Goal: Transaction & Acquisition: Purchase product/service

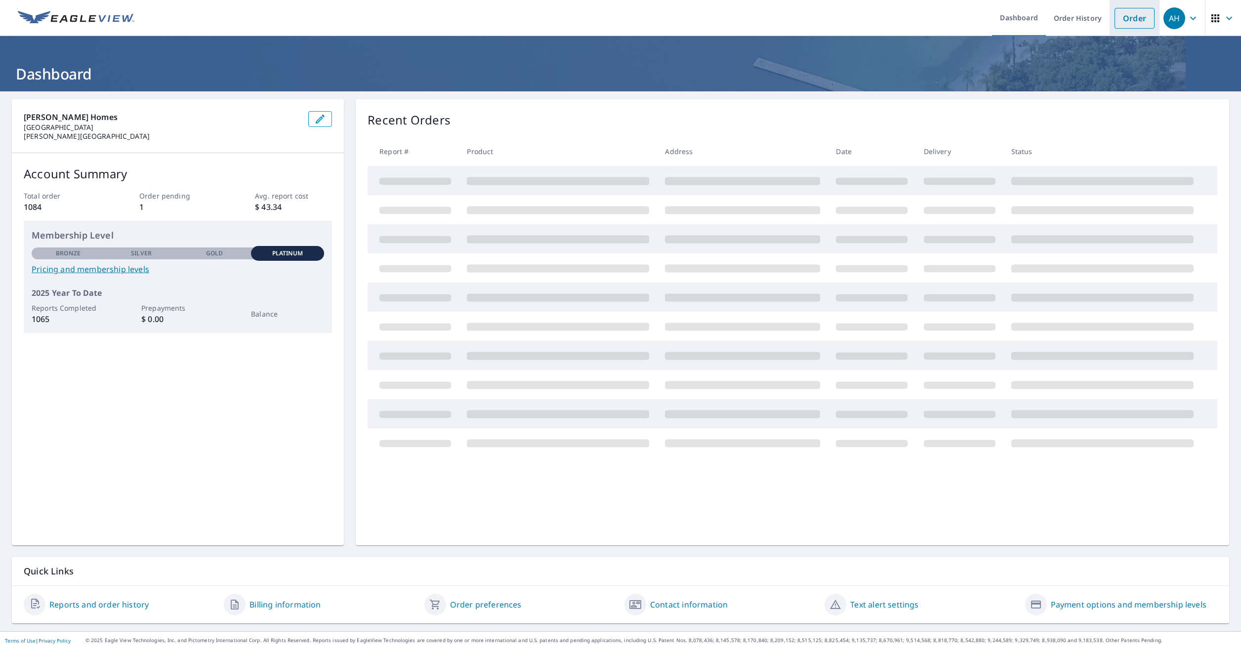
click at [1130, 20] on link "Order" at bounding box center [1135, 18] width 40 height 21
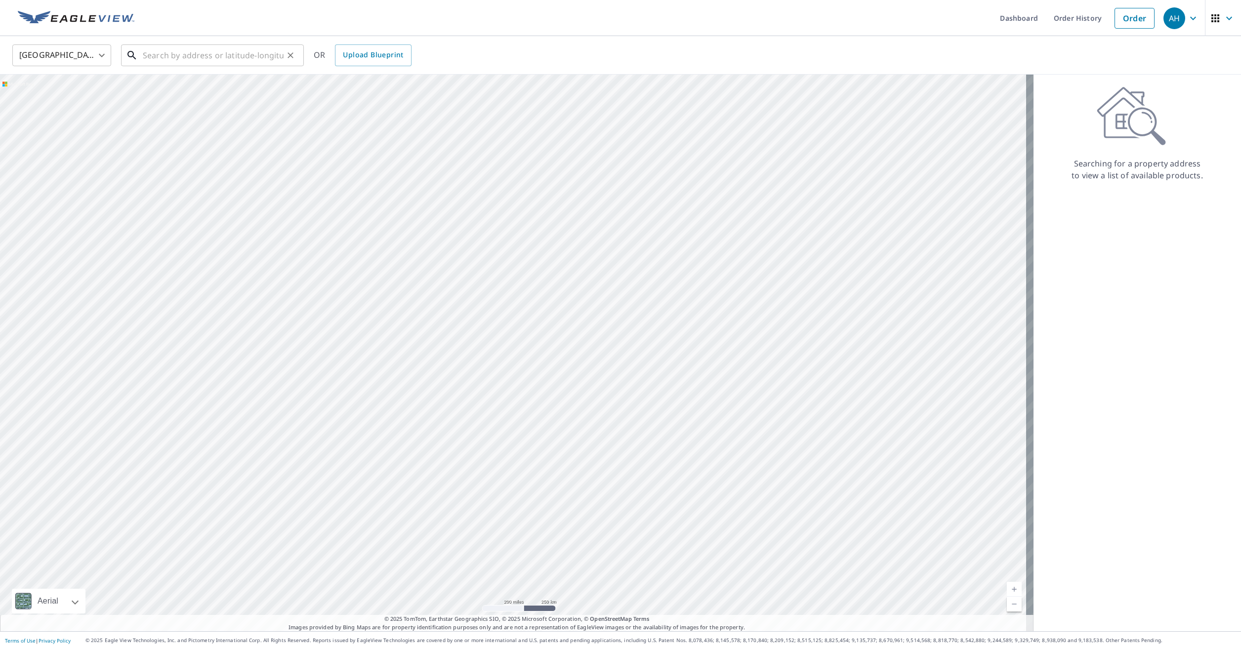
click at [209, 54] on input "text" at bounding box center [213, 56] width 141 height 28
type input "C"
click at [217, 97] on p "Lake Orion, MI 48362" at bounding box center [218, 95] width 155 height 10
type input "3565 Park Meadow Dr Lake Orion, MI 48362"
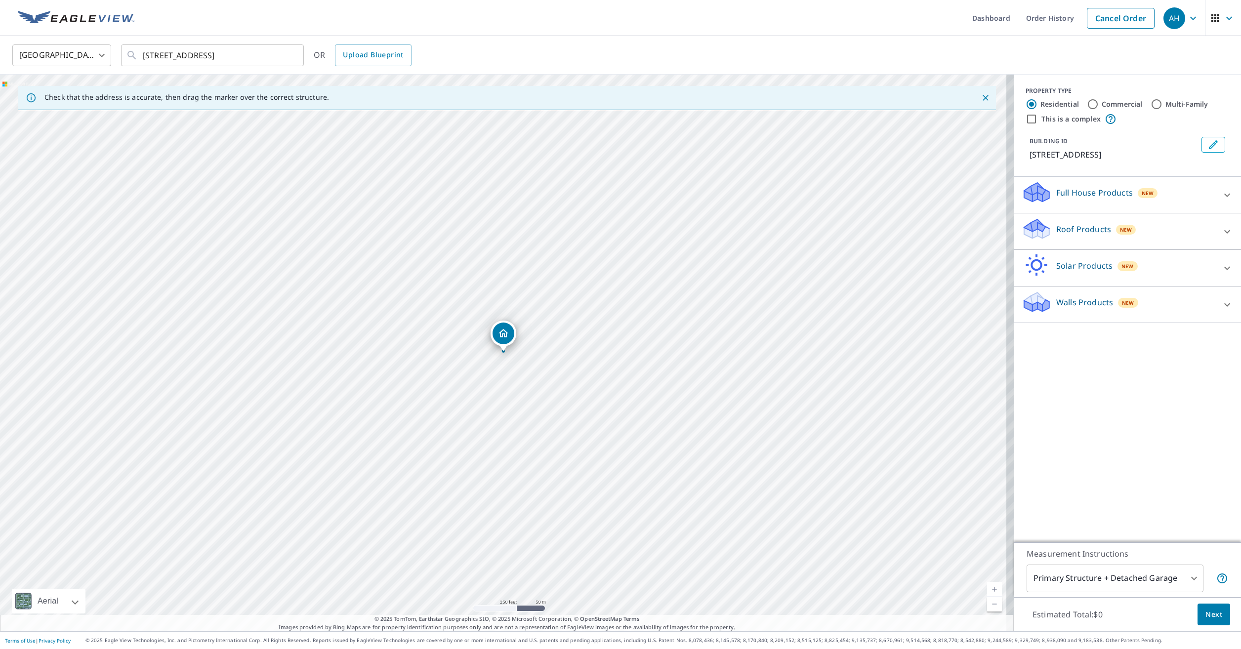
click at [1090, 235] on p "Roof Products" at bounding box center [1083, 229] width 55 height 12
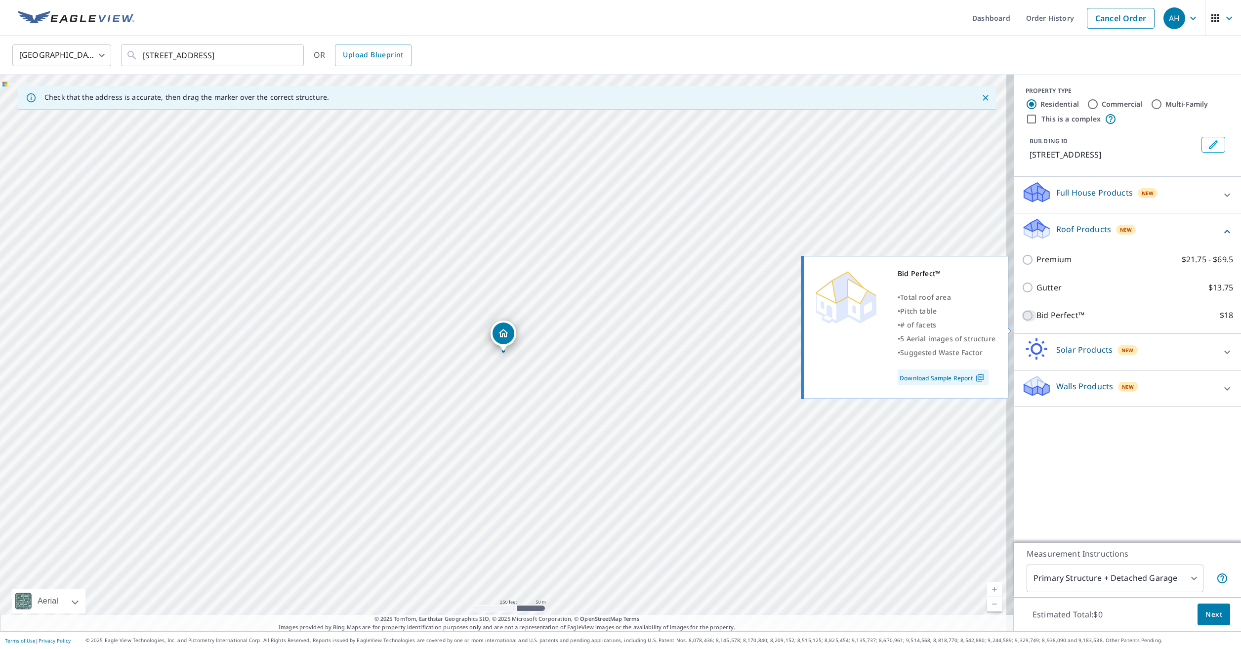
click at [1022, 322] on input "Bid Perfect™ $18" at bounding box center [1029, 316] width 15 height 12
checkbox input "true"
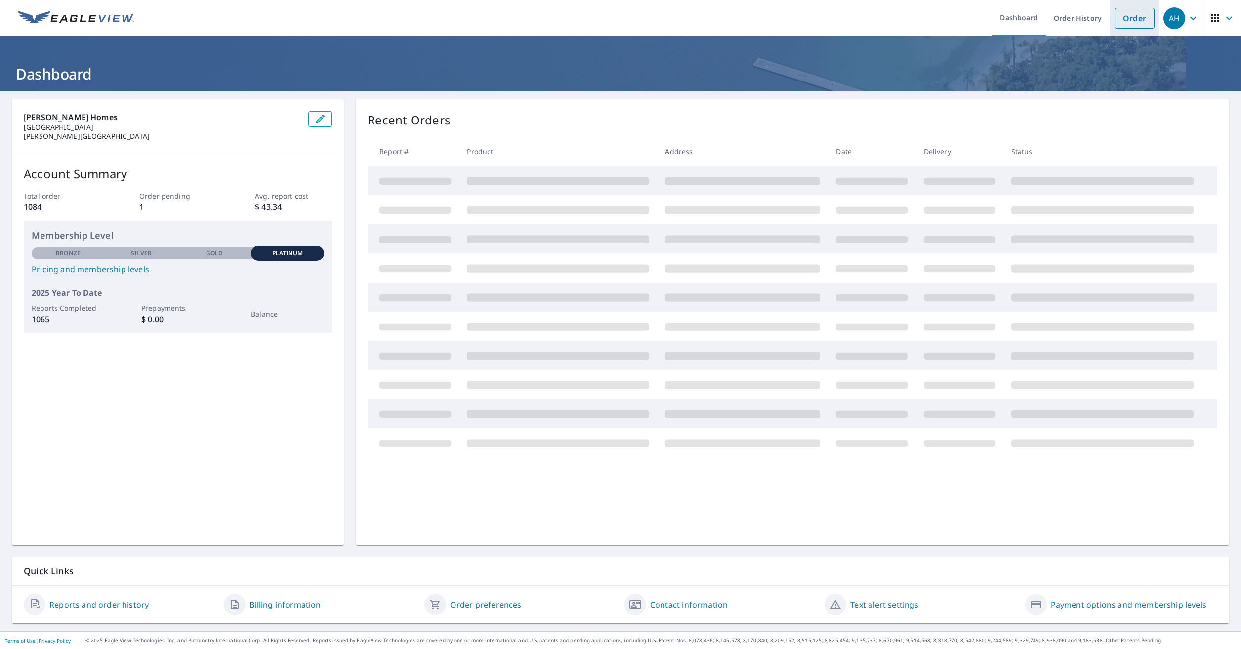
click at [1121, 23] on link "Order" at bounding box center [1135, 18] width 40 height 21
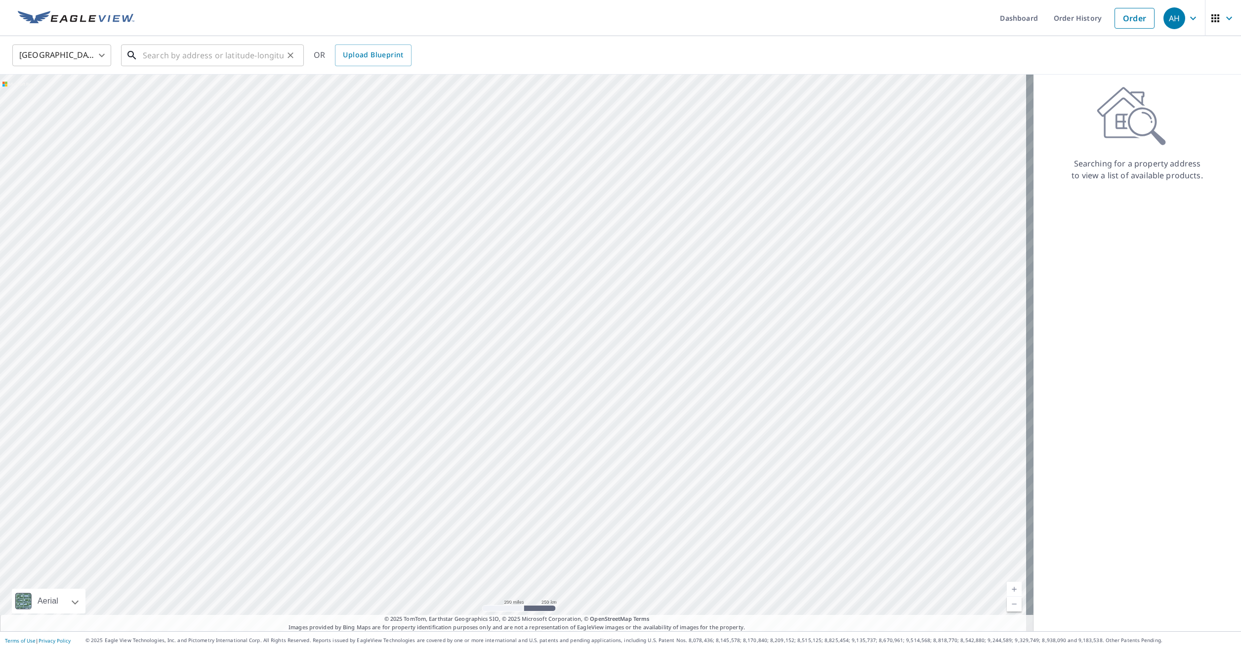
click at [207, 56] on input "text" at bounding box center [213, 56] width 141 height 28
paste input "[STREET_ADDRESS]"
click at [161, 53] on input "[STREET_ADDRESS]" at bounding box center [213, 56] width 141 height 28
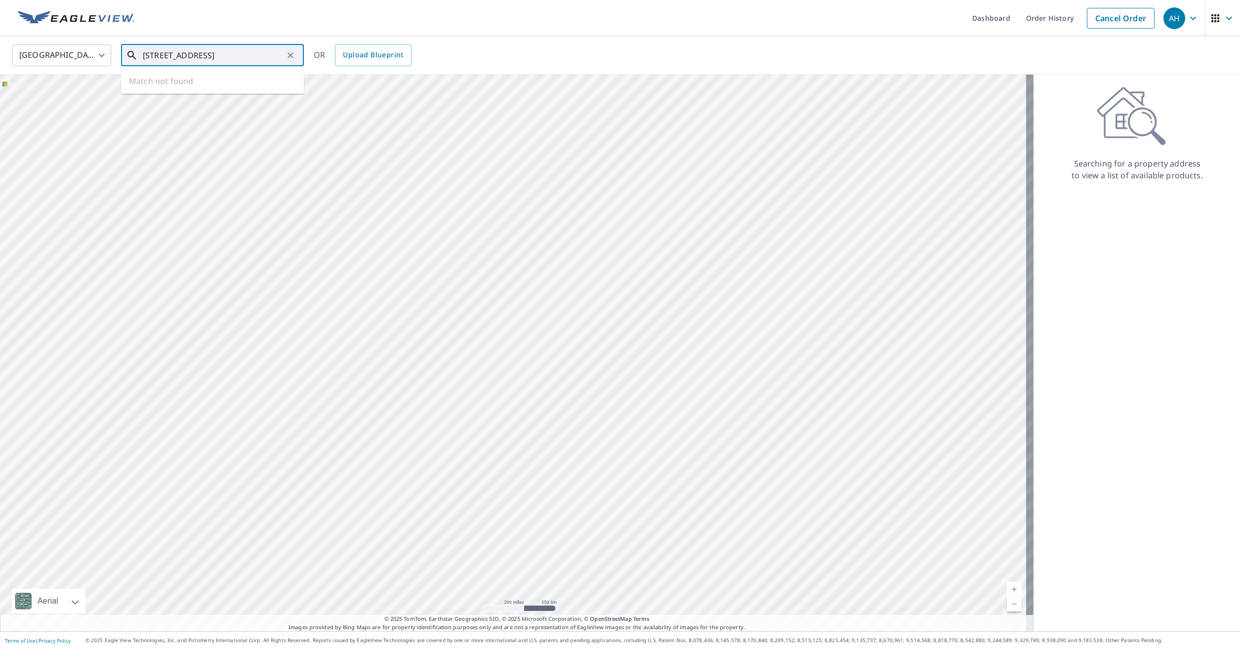
drag, startPoint x: 281, startPoint y: 55, endPoint x: 157, endPoint y: 60, distance: 124.1
click at [157, 60] on input "[STREET_ADDRESS]" at bounding box center [213, 56] width 141 height 28
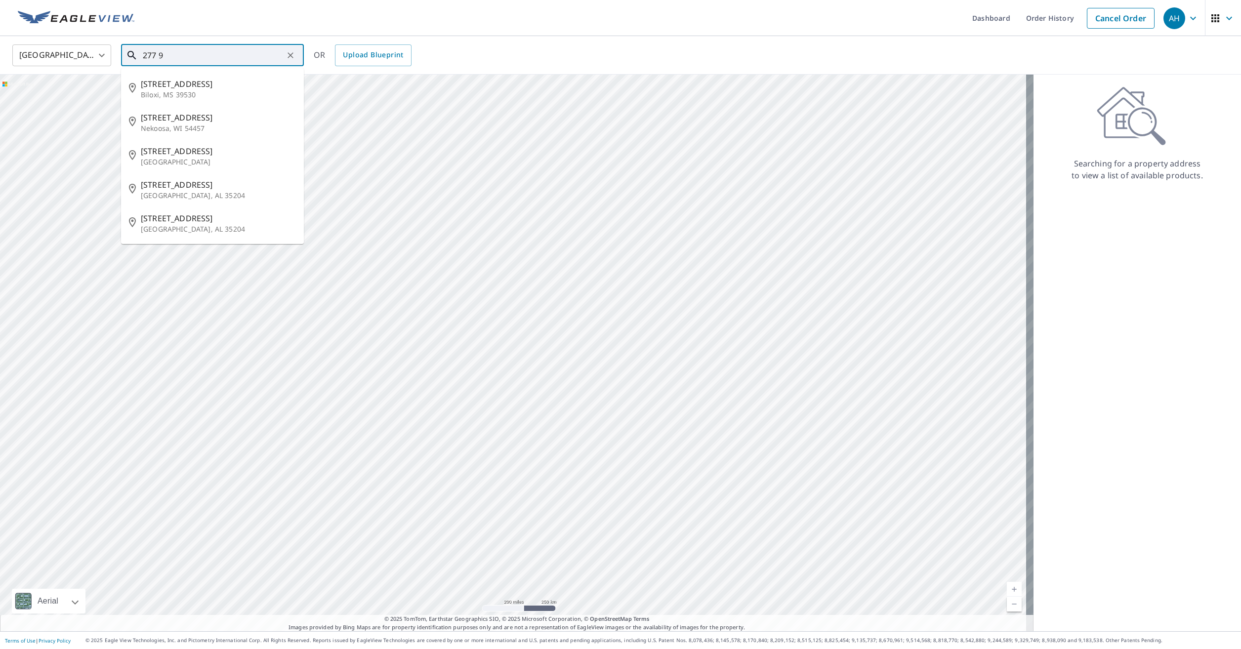
click at [173, 60] on input "277 9" at bounding box center [213, 56] width 141 height 28
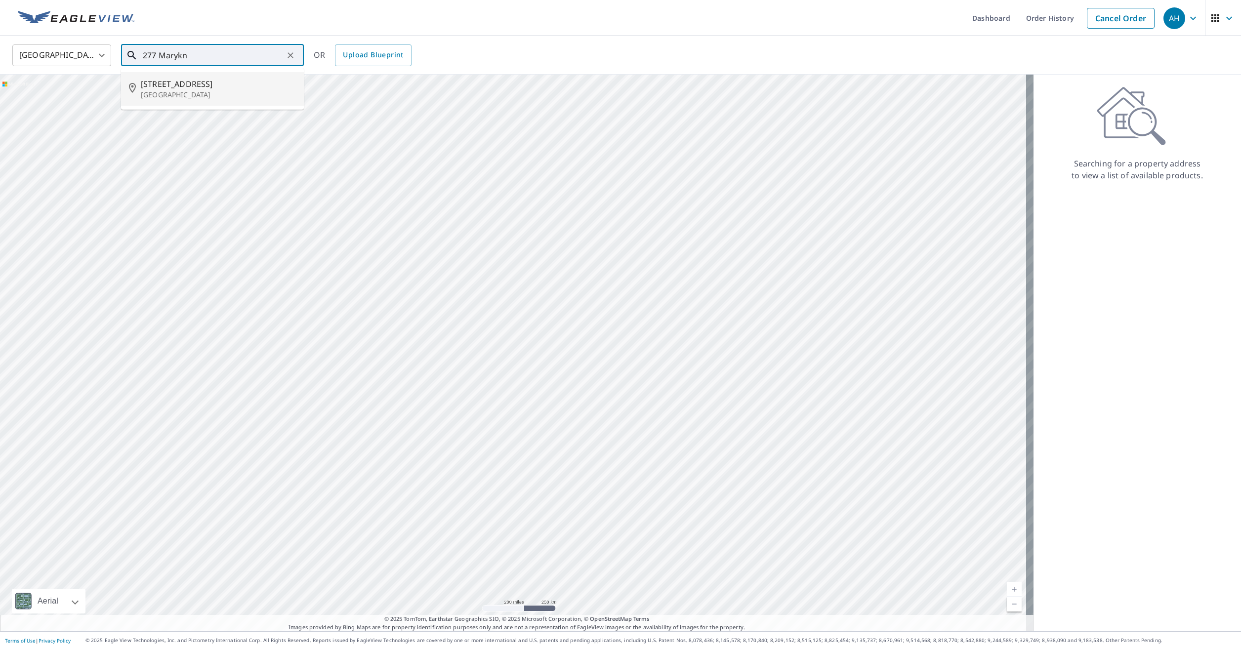
click at [205, 99] on p "[GEOGRAPHIC_DATA]" at bounding box center [218, 95] width 155 height 10
type input "[STREET_ADDRESS]"
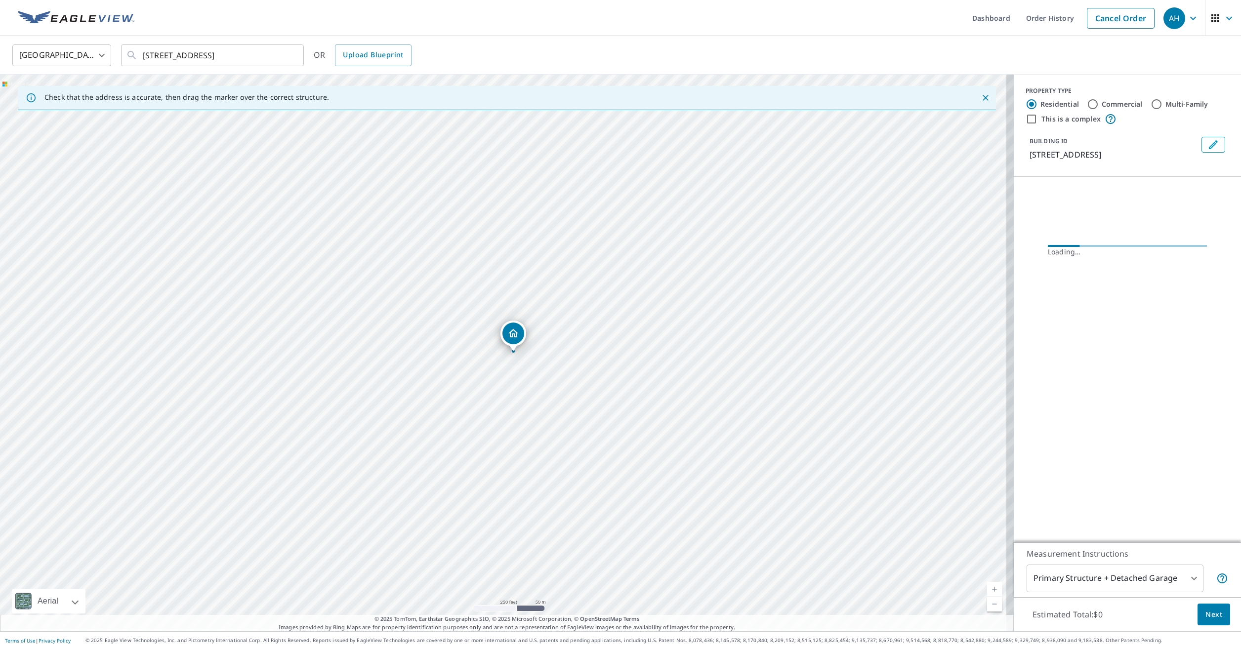
click at [1207, 144] on icon "Edit building 1" at bounding box center [1213, 145] width 12 height 12
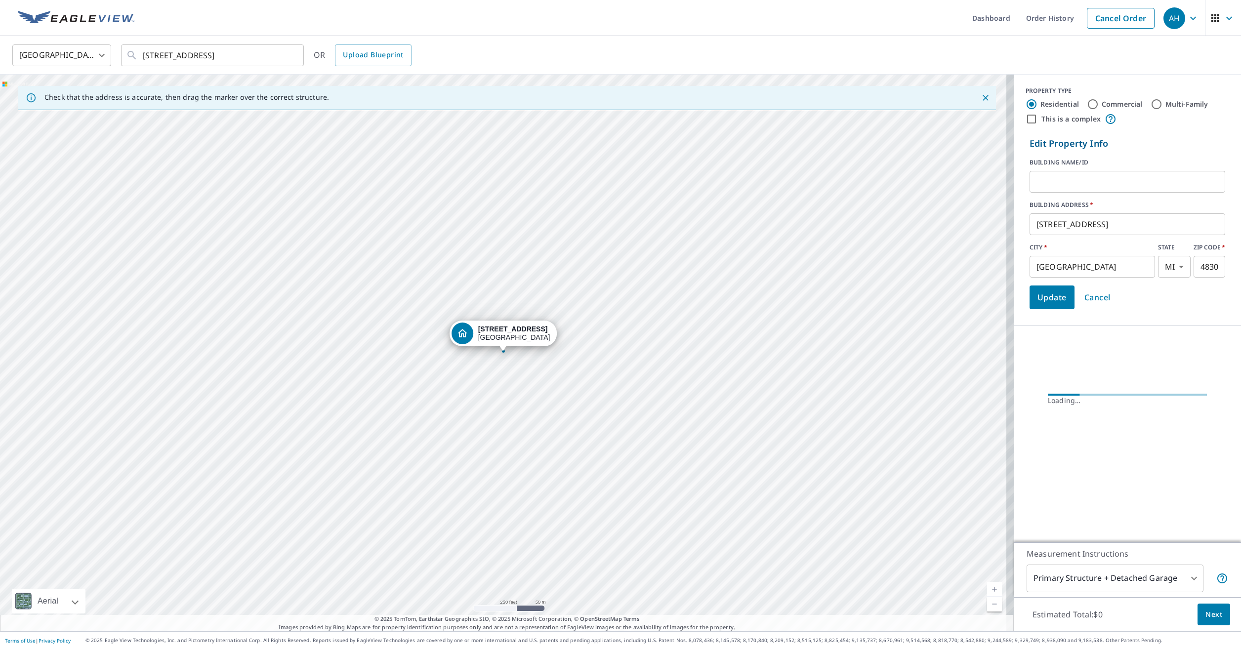
click at [1087, 181] on input "text" at bounding box center [1128, 182] width 196 height 28
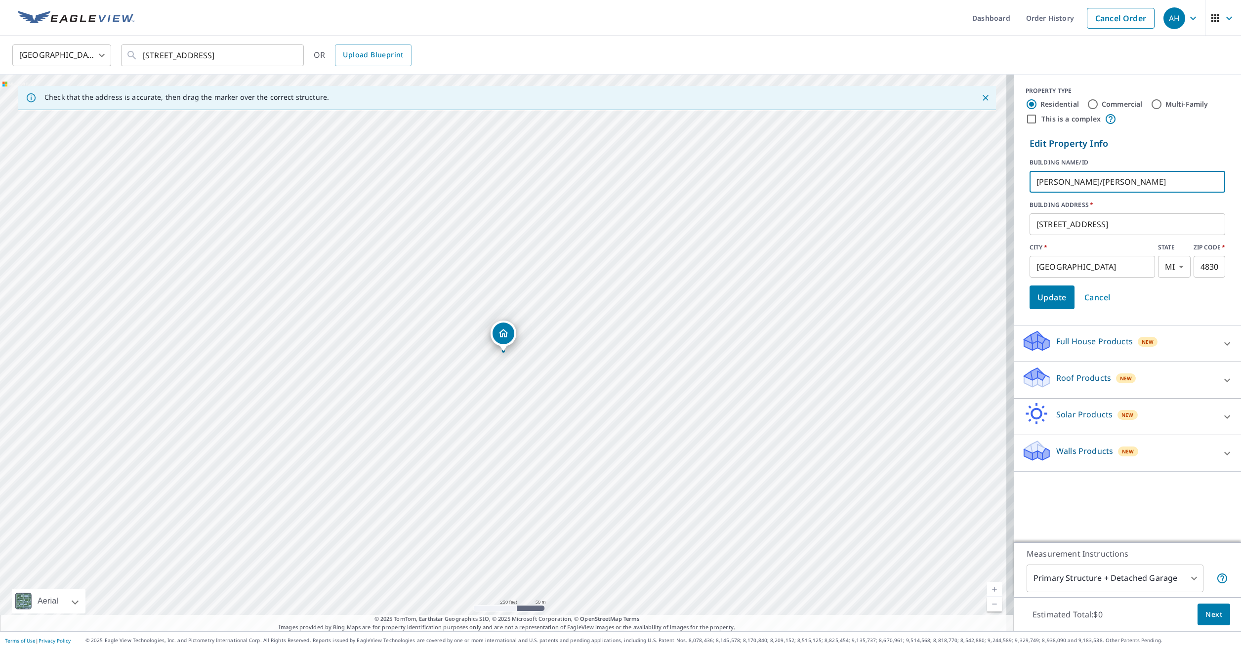
type input "[PERSON_NAME]/[PERSON_NAME]"
click at [1052, 298] on span "Update" at bounding box center [1052, 298] width 29 height 14
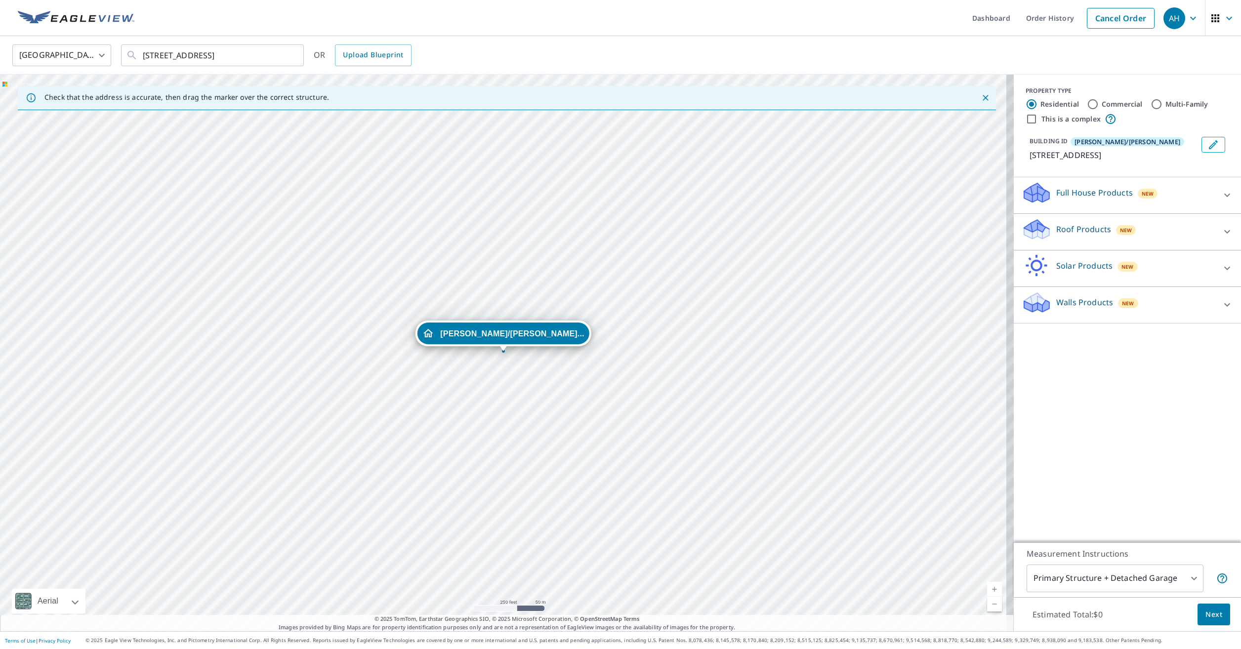
click at [1072, 246] on div "Roof Products New" at bounding box center [1119, 232] width 194 height 28
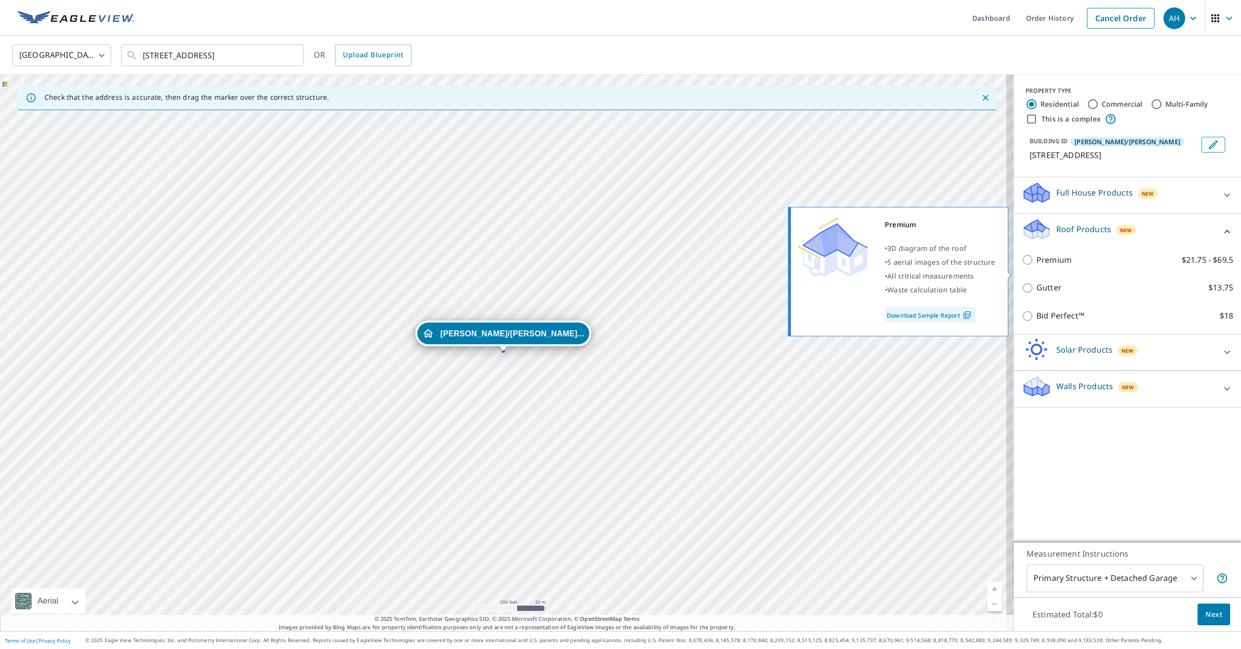
click at [1022, 266] on input "Premium $21.75 - $69.5" at bounding box center [1029, 260] width 15 height 12
checkbox input "true"
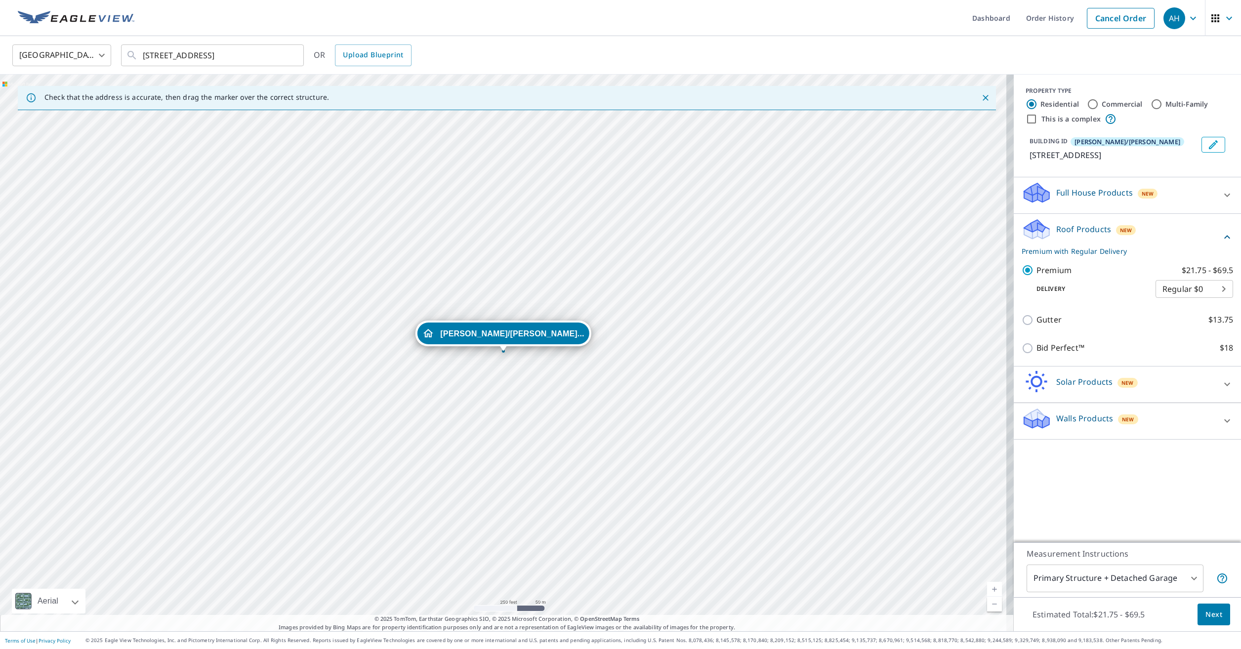
click at [1103, 579] on body "AH AH Dashboard Order History Cancel Order AH [GEOGRAPHIC_DATA] [GEOGRAPHIC_DAT…" at bounding box center [620, 324] width 1241 height 649
click at [1107, 592] on li "Primary Structure Only" at bounding box center [1107, 593] width 177 height 18
type input "2"
click at [1213, 610] on span "Next" at bounding box center [1213, 615] width 17 height 12
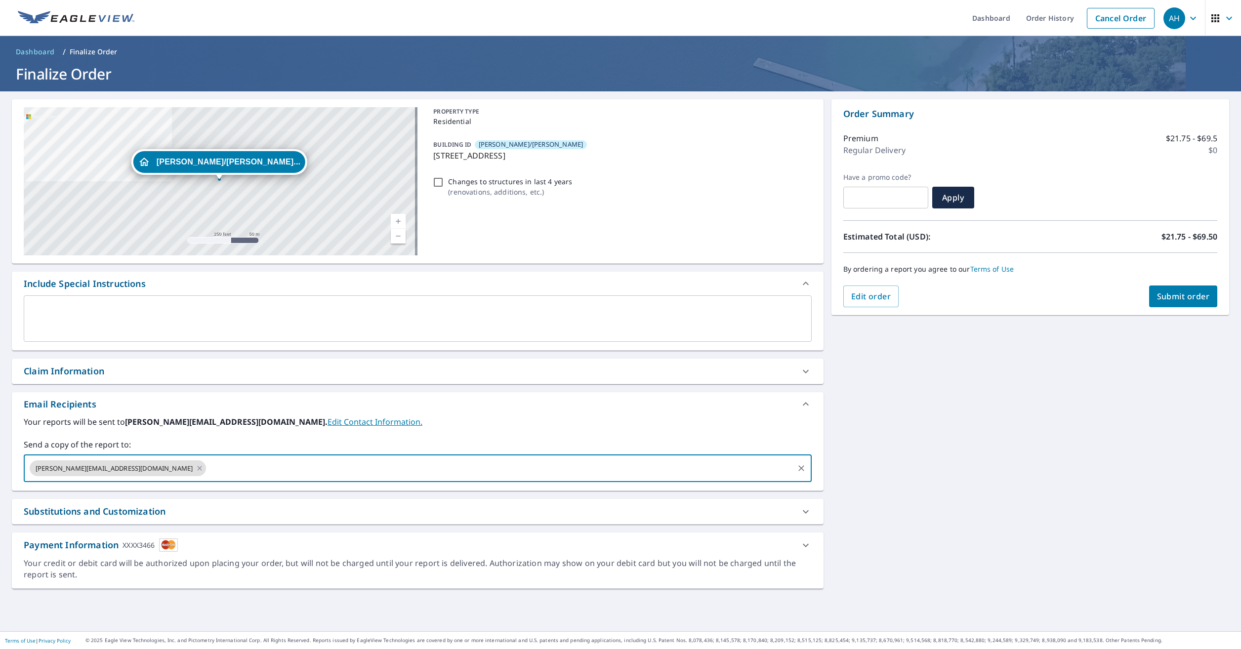
click at [253, 472] on input "text" at bounding box center [500, 468] width 585 height 19
type input "[PERSON_NAME][EMAIL_ADDRESS][DOMAIN_NAME]"
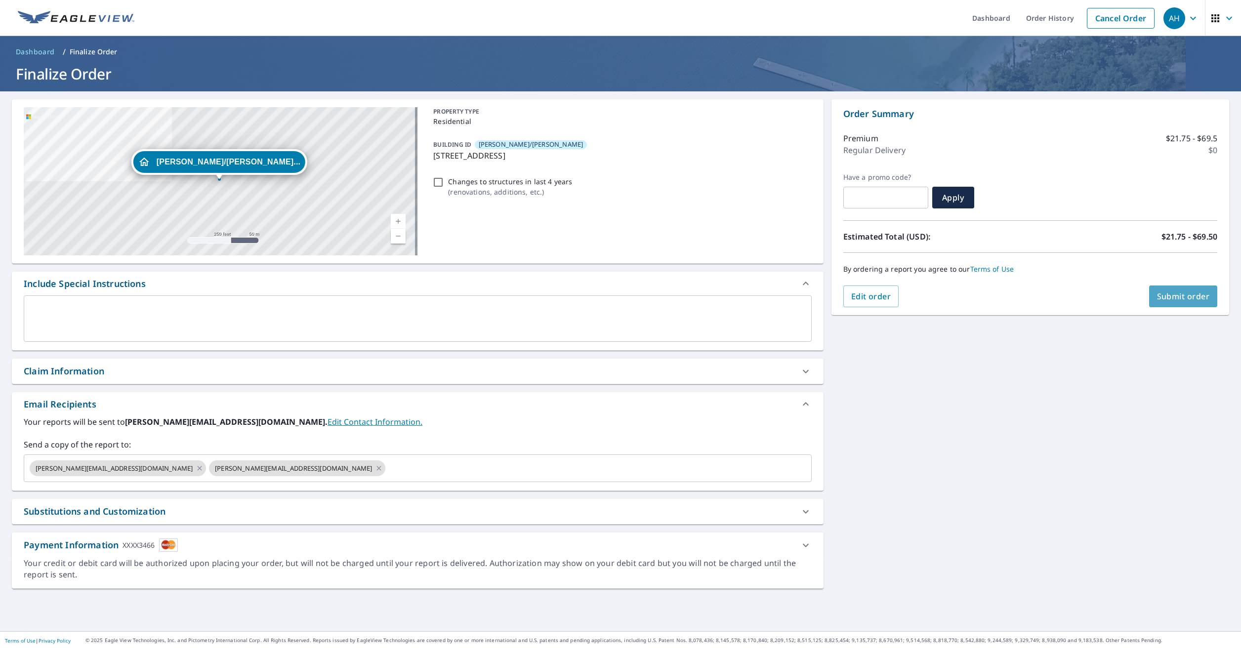
click at [1181, 296] on span "Submit order" at bounding box center [1183, 296] width 53 height 11
checkbox input "true"
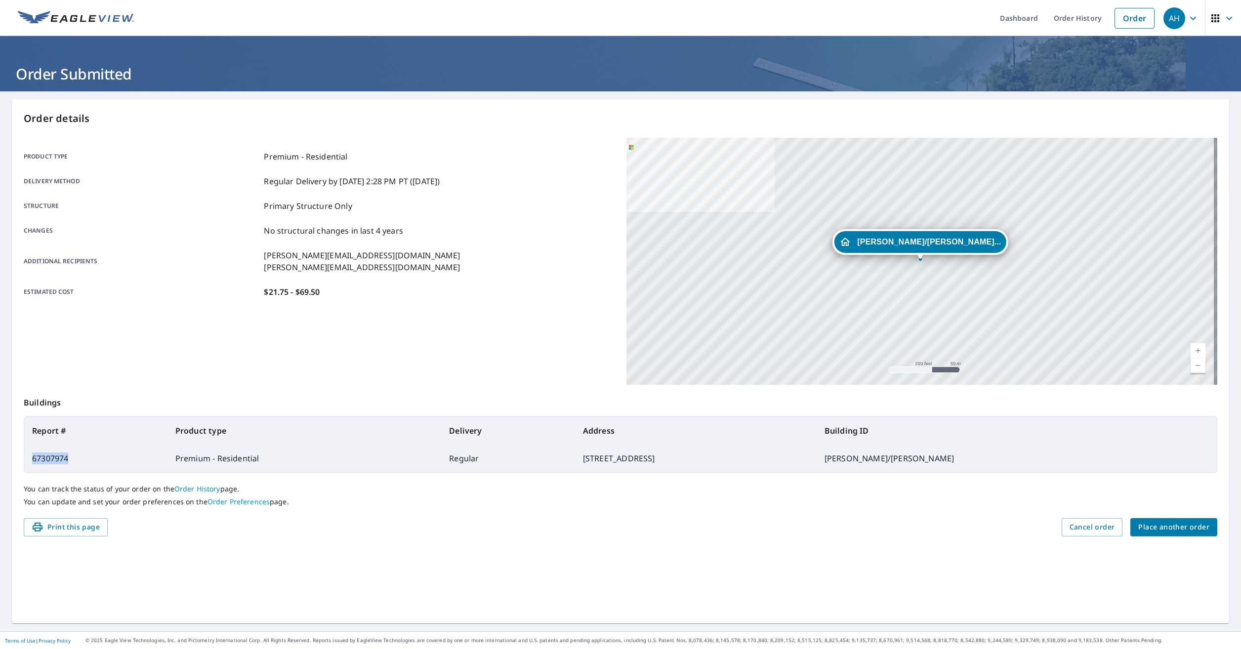
drag, startPoint x: 72, startPoint y: 462, endPoint x: 32, endPoint y: 463, distance: 40.5
click at [32, 463] on td "67307974" at bounding box center [95, 459] width 143 height 28
drag, startPoint x: 32, startPoint y: 463, endPoint x: 39, endPoint y: 460, distance: 8.2
copy td "67307974"
